Goal: Task Accomplishment & Management: Manage account settings

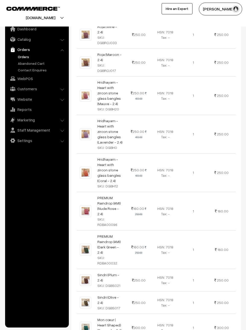
scroll to position [161, 0]
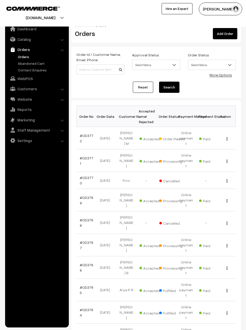
scroll to position [43, 0]
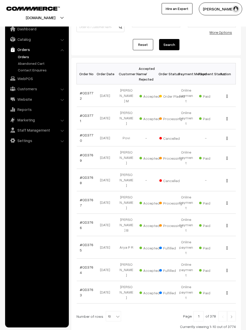
click at [226, 146] on td "View" at bounding box center [226, 157] width 20 height 22
click at [229, 146] on td "View" at bounding box center [226, 157] width 20 height 22
click at [224, 155] on div "View" at bounding box center [226, 157] width 14 height 5
click at [225, 146] on td "View" at bounding box center [226, 157] width 20 height 22
click at [227, 156] on img "button" at bounding box center [226, 157] width 1 height 3
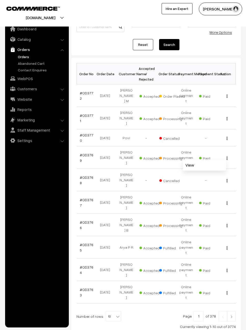
click at [228, 146] on td "View" at bounding box center [226, 157] width 20 height 22
click at [227, 156] on button "button" at bounding box center [226, 158] width 1 height 4
click at [211, 159] on link "View" at bounding box center [204, 164] width 43 height 11
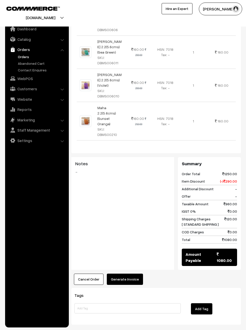
scroll to position [275, 0]
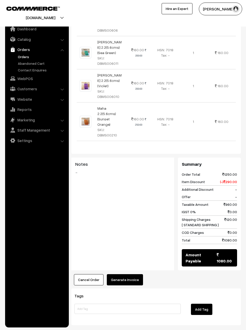
click at [123, 274] on button "Generate Invoice" at bounding box center [125, 279] width 36 height 11
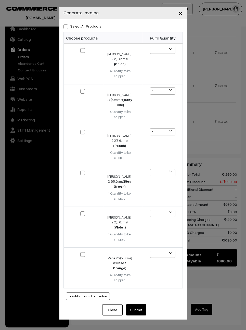
click at [69, 25] on label "Select All Products" at bounding box center [82, 25] width 38 height 5
click at [67, 25] on input "Select All Products" at bounding box center [64, 25] width 3 height 3
checkbox input "true"
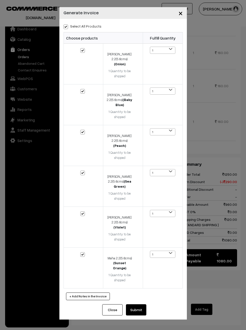
checkbox input "true"
click at [135, 304] on button "Submit" at bounding box center [136, 309] width 20 height 11
